Goal: Transaction & Acquisition: Purchase product/service

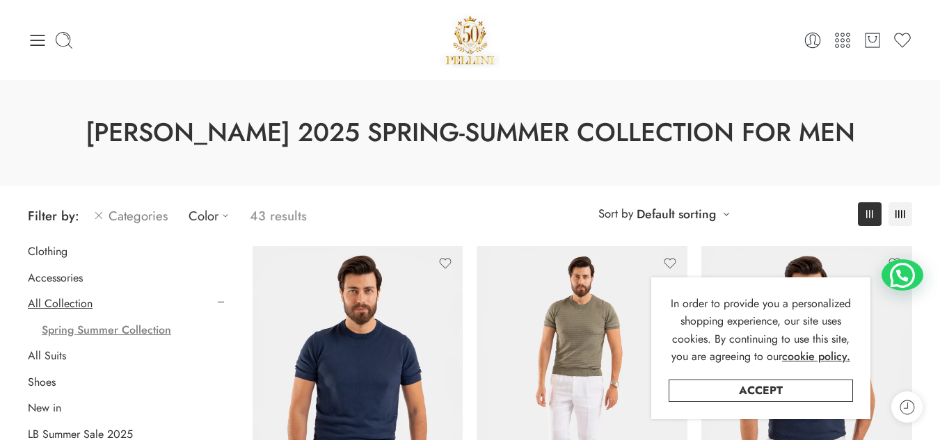
drag, startPoint x: 47, startPoint y: 359, endPoint x: 54, endPoint y: 351, distance: 10.9
click at [47, 358] on link "All Suits" at bounding box center [47, 356] width 38 height 14
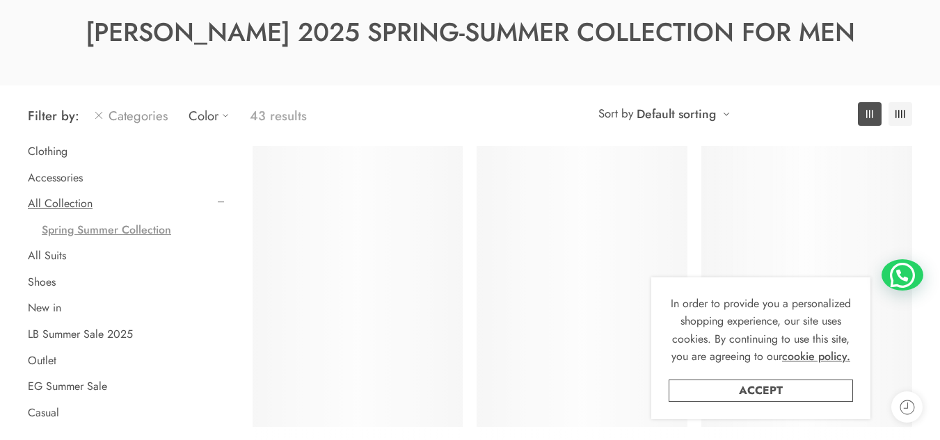
scroll to position [109, 0]
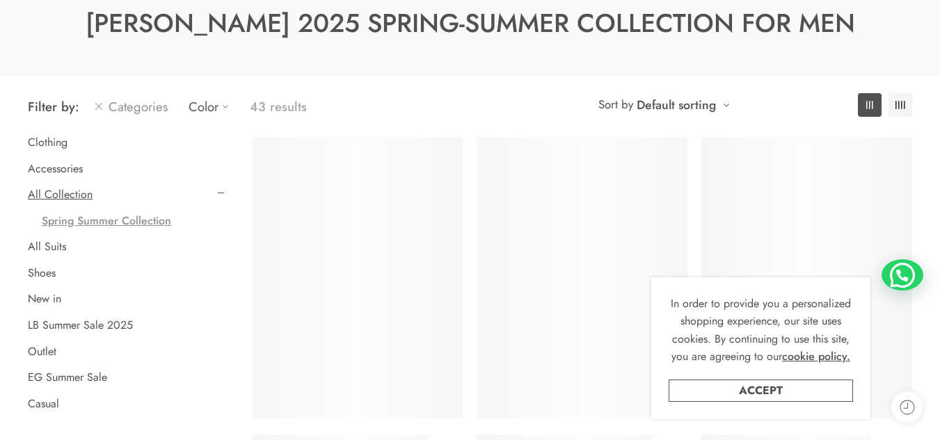
click at [682, 389] on link "Accept" at bounding box center [760, 391] width 184 height 22
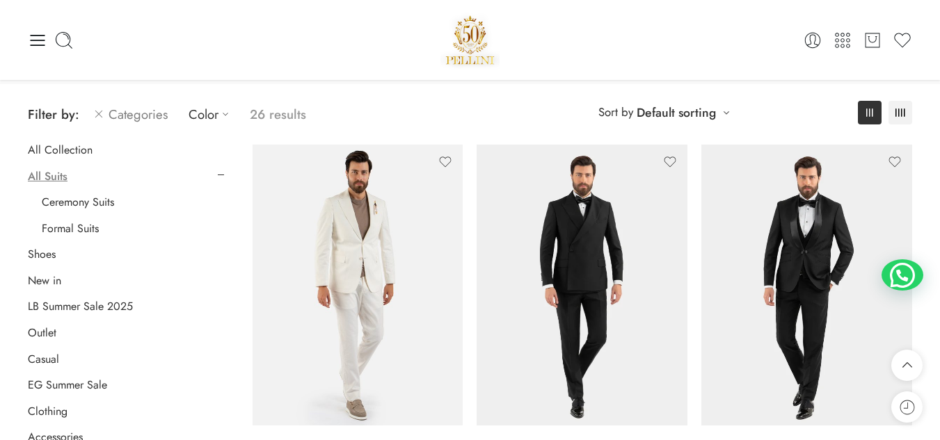
scroll to position [0, 0]
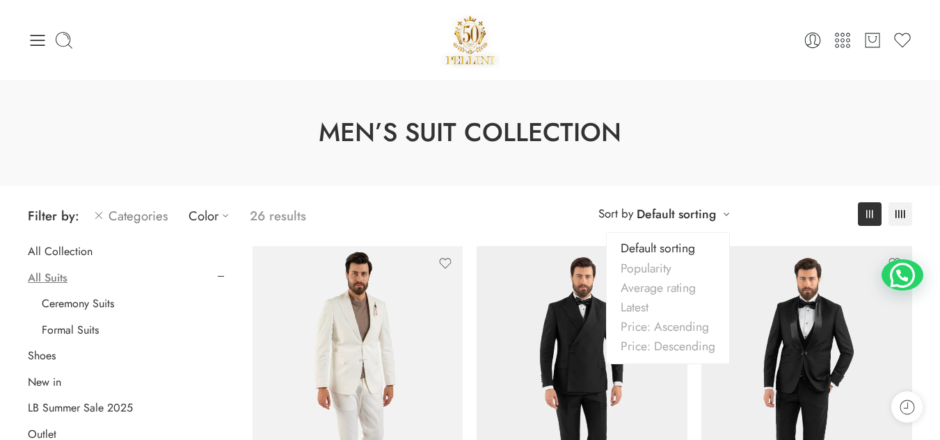
click at [722, 214] on div "**********" at bounding box center [663, 213] width 145 height 23
click at [643, 342] on link "Price: Descending" at bounding box center [668, 346] width 122 height 19
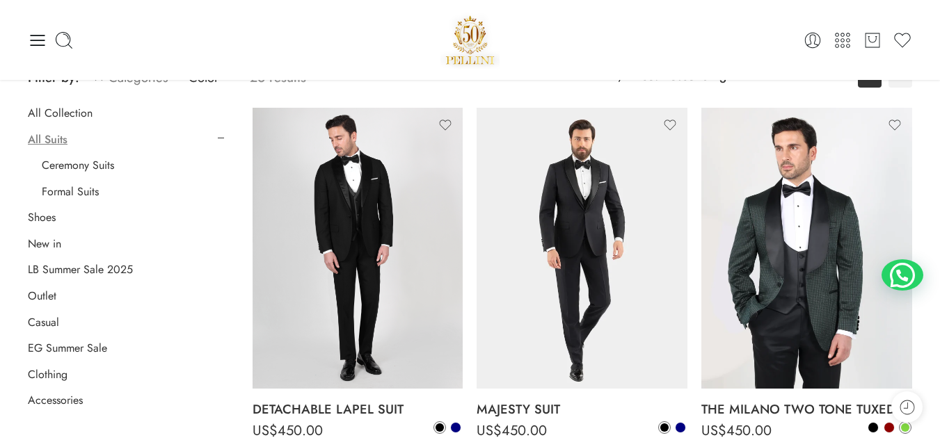
scroll to position [86, 0]
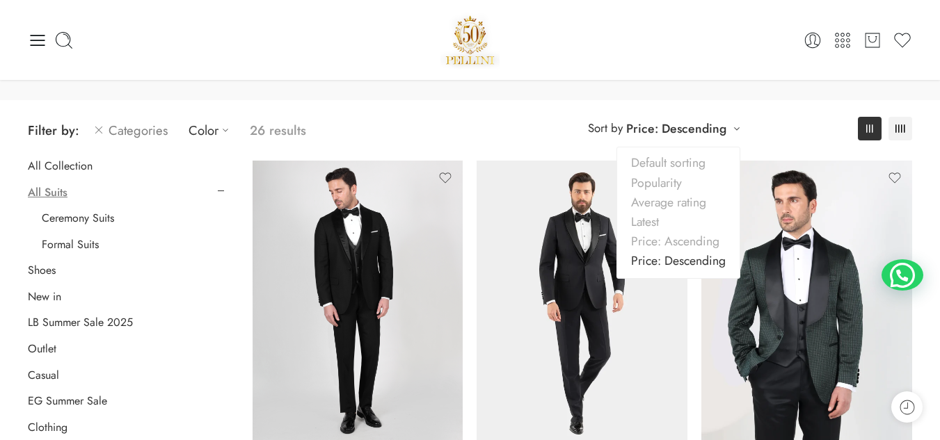
click at [722, 125] on link "Price: Descending" at bounding box center [676, 128] width 100 height 19
click at [684, 246] on link "Price: Ascending" at bounding box center [678, 241] width 122 height 19
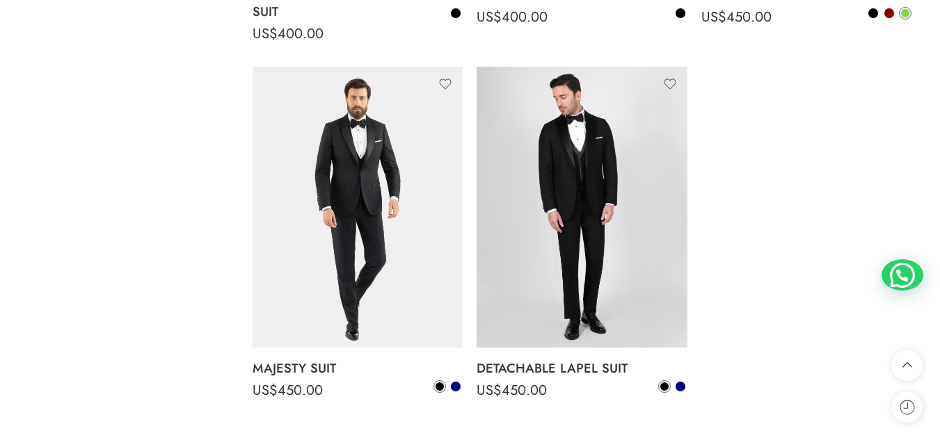
scroll to position [3146, 0]
